Goal: Task Accomplishment & Management: Use online tool/utility

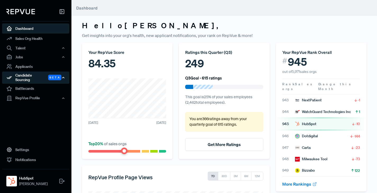
click at [27, 75] on div "Candidate Sourcing Beta" at bounding box center [35, 78] width 67 height 12
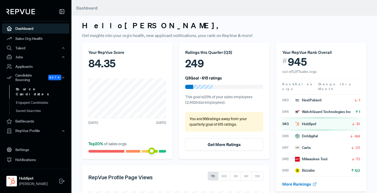
click at [28, 86] on link "Source Candidates" at bounding box center [42, 91] width 67 height 13
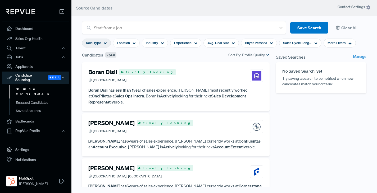
click at [105, 43] on icon at bounding box center [105, 43] width 3 height 3
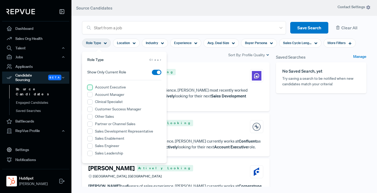
click at [89, 86] on Executive "Account Executive" at bounding box center [89, 87] width 5 height 5
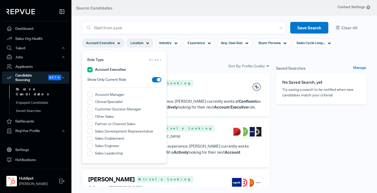
click at [147, 42] on icon at bounding box center [147, 43] width 3 height 3
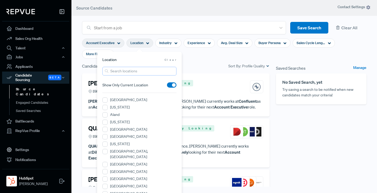
click at [133, 72] on input "search" at bounding box center [139, 71] width 74 height 9
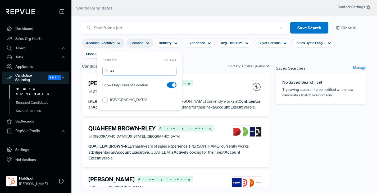
type input "e"
click at [105, 100] on GA "[GEOGRAPHIC_DATA], [GEOGRAPHIC_DATA]" at bounding box center [104, 99] width 5 height 5
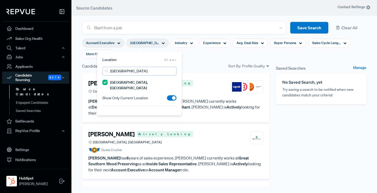
click at [132, 73] on input "[GEOGRAPHIC_DATA]" at bounding box center [139, 71] width 74 height 9
drag, startPoint x: 132, startPoint y: 73, endPoint x: 109, endPoint y: 69, distance: 23.3
click at [109, 69] on input "[GEOGRAPHIC_DATA]" at bounding box center [139, 71] width 74 height 9
click at [170, 95] on span at bounding box center [172, 97] width 10 height 5
click at [167, 99] on input "checkbox" at bounding box center [167, 99] width 0 height 0
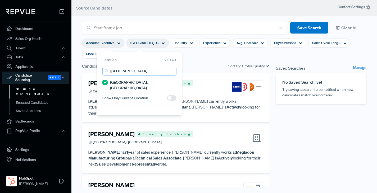
click at [125, 73] on input "[GEOGRAPHIC_DATA]" at bounding box center [139, 71] width 74 height 9
drag, startPoint x: 125, startPoint y: 73, endPoint x: 106, endPoint y: 72, distance: 19.4
click at [106, 72] on div "[GEOGRAPHIC_DATA]" at bounding box center [139, 71] width 74 height 9
click at [105, 110] on NC "[GEOGRAPHIC_DATA], [GEOGRAPHIC_DATA]" at bounding box center [104, 112] width 5 height 5
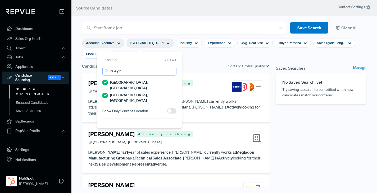
click at [127, 72] on input "raleigh" at bounding box center [139, 71] width 74 height 9
drag, startPoint x: 127, startPoint y: 72, endPoint x: 102, endPoint y: 70, distance: 24.9
click at [102, 69] on input "raleigh" at bounding box center [139, 71] width 74 height 9
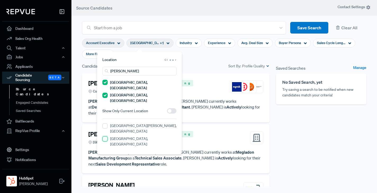
click at [104, 136] on FL "[GEOGRAPHIC_DATA], [GEOGRAPHIC_DATA]" at bounding box center [104, 138] width 5 height 5
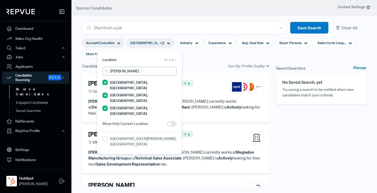
click at [129, 72] on input "[PERSON_NAME]" at bounding box center [139, 71] width 74 height 9
drag, startPoint x: 129, startPoint y: 72, endPoint x: 96, endPoint y: 69, distance: 32.9
click at [97, 69] on div "Location [GEOGRAPHIC_DATA][PERSON_NAME] [GEOGRAPHIC_DATA], [GEOGRAPHIC_DATA] [G…" at bounding box center [139, 103] width 85 height 103
click at [122, 136] on label "[GEOGRAPHIC_DATA], [GEOGRAPHIC_DATA]" at bounding box center [143, 141] width 66 height 11
click at [108, 136] on FL "[GEOGRAPHIC_DATA], [GEOGRAPHIC_DATA]" at bounding box center [104, 138] width 5 height 5
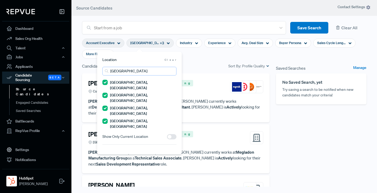
click at [124, 69] on input "[GEOGRAPHIC_DATA]" at bounding box center [139, 71] width 74 height 9
drag, startPoint x: 124, startPoint y: 71, endPoint x: 106, endPoint y: 72, distance: 18.5
click at [106, 72] on div "[GEOGRAPHIC_DATA]" at bounding box center [139, 71] width 74 height 9
type input "[GEOGRAPHIC_DATA]"
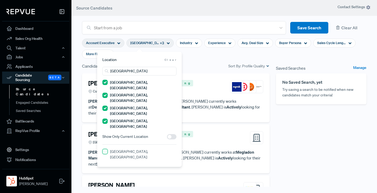
click at [106, 149] on VA "[GEOGRAPHIC_DATA], [GEOGRAPHIC_DATA]" at bounding box center [104, 151] width 5 height 5
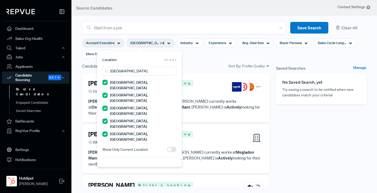
click at [203, 56] on section "Account Executive [GEOGRAPHIC_DATA], [GEOGRAPHIC_DATA] + 4 Industry Experience …" at bounding box center [224, 48] width 284 height 29
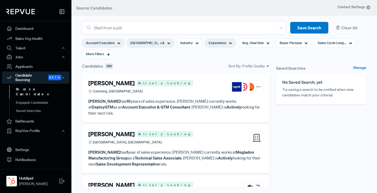
click at [230, 42] on icon at bounding box center [230, 43] width 3 height 3
click at [197, 42] on icon at bounding box center [196, 43] width 3 height 3
click at [229, 42] on icon at bounding box center [230, 43] width 3 height 3
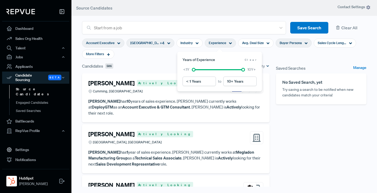
click at [296, 43] on span "Buyer Persona" at bounding box center [290, 42] width 22 height 5
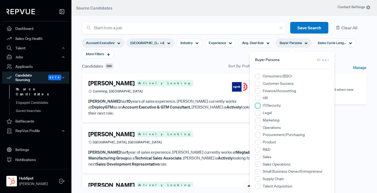
click at [258, 105] on input "IT/Security" at bounding box center [257, 105] width 5 height 5
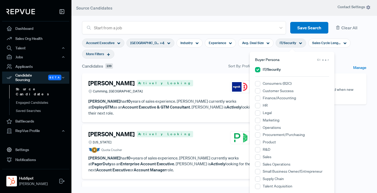
click at [110, 54] on icon at bounding box center [108, 55] width 4 height 4
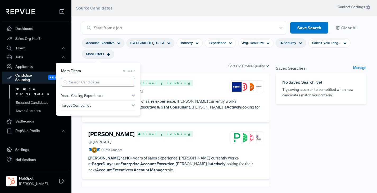
click at [90, 84] on input "search" at bounding box center [98, 82] width 74 height 9
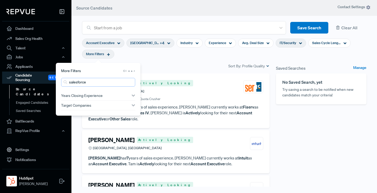
type input "salesforce"
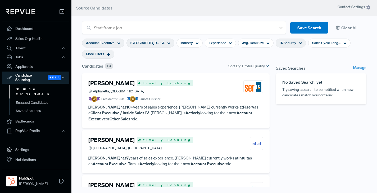
click at [192, 58] on section "Account Executive [GEOGRAPHIC_DATA], [GEOGRAPHIC_DATA] + 4 Industry Experience …" at bounding box center [224, 48] width 284 height 29
click at [208, 92] on div "[PERSON_NAME] Actively Looking Alpharetta, [GEOGRAPHIC_DATA]" at bounding box center [175, 87] width 175 height 14
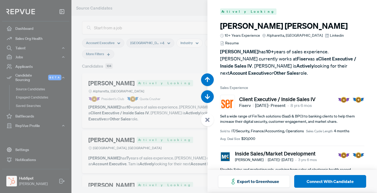
click at [239, 40] on span "Resume" at bounding box center [232, 43] width 14 height 6
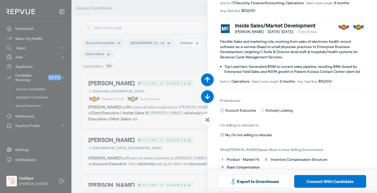
scroll to position [131, 0]
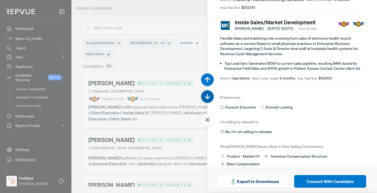
click at [210, 97] on button "button" at bounding box center [207, 96] width 13 height 13
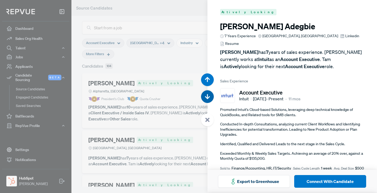
scroll to position [193, 0]
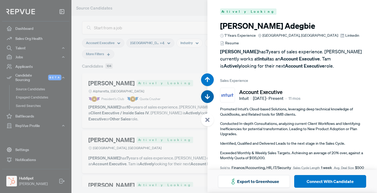
click at [210, 97] on button "button" at bounding box center [207, 96] width 13 height 13
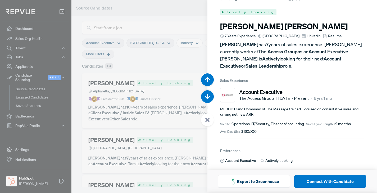
scroll to position [386, 0]
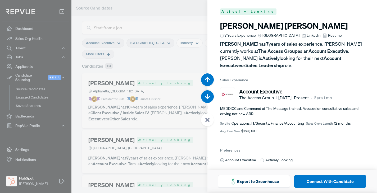
click at [152, 50] on div at bounding box center [188, 96] width 377 height 193
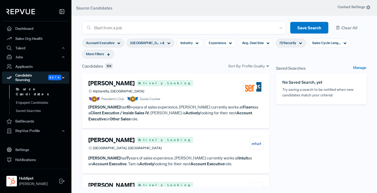
click at [64, 77] on use "button" at bounding box center [63, 77] width 2 height 1
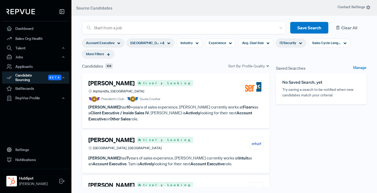
click at [348, 27] on button "Clear All" at bounding box center [349, 28] width 34 height 12
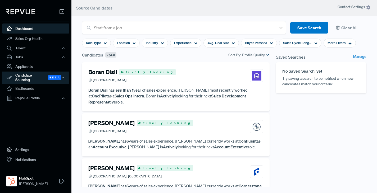
click at [25, 29] on link "Dashboard" at bounding box center [35, 29] width 67 height 10
